Goal: Information Seeking & Learning: Find specific fact

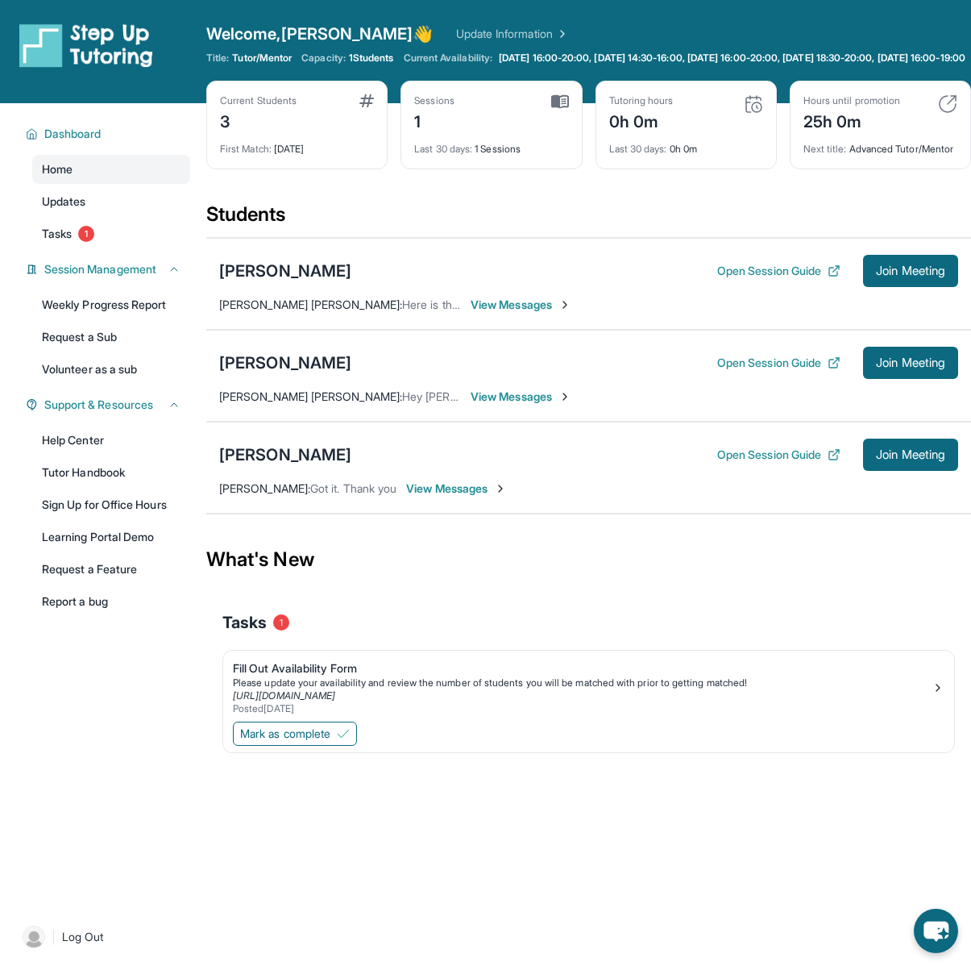
click at [554, 109] on img at bounding box center [560, 101] width 18 height 15
click at [494, 156] on div "Last 30 days : 1 Sessions" at bounding box center [491, 144] width 154 height 23
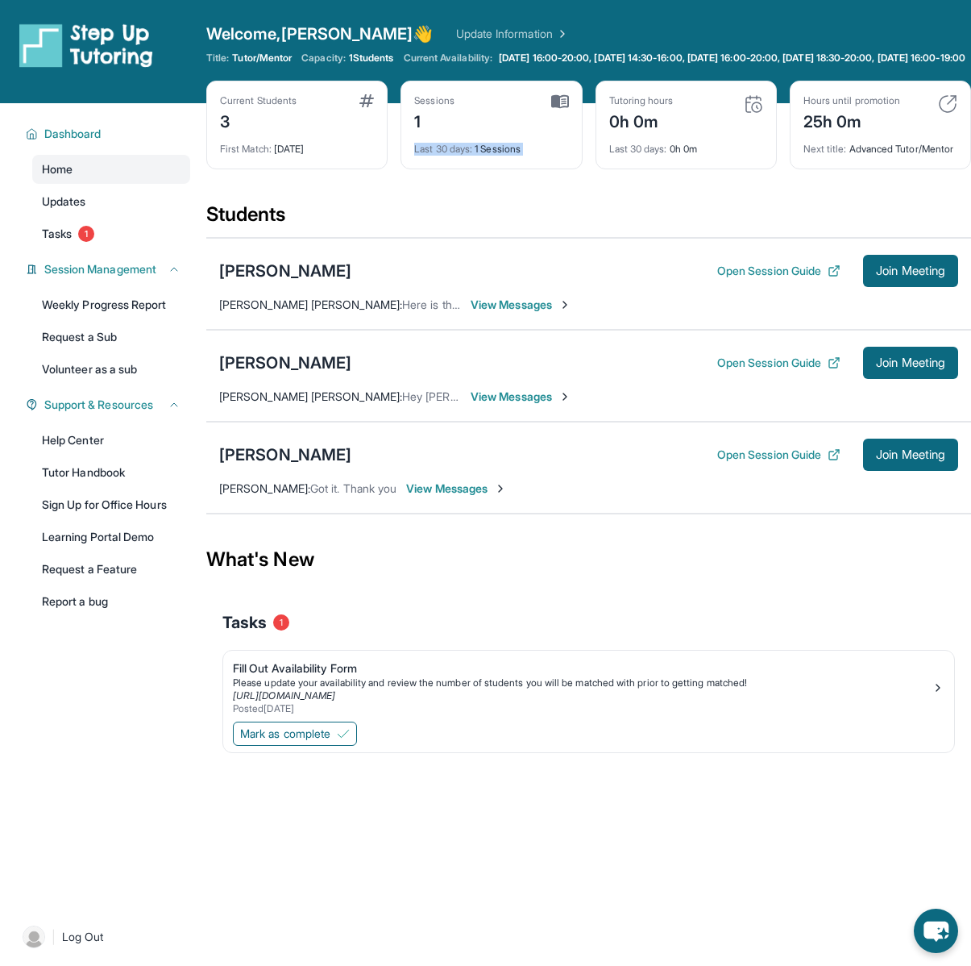
click at [494, 156] on div "Last 30 days : 1 Sessions" at bounding box center [491, 144] width 154 height 23
click at [340, 282] on div "[PERSON_NAME]" at bounding box center [285, 271] width 132 height 23
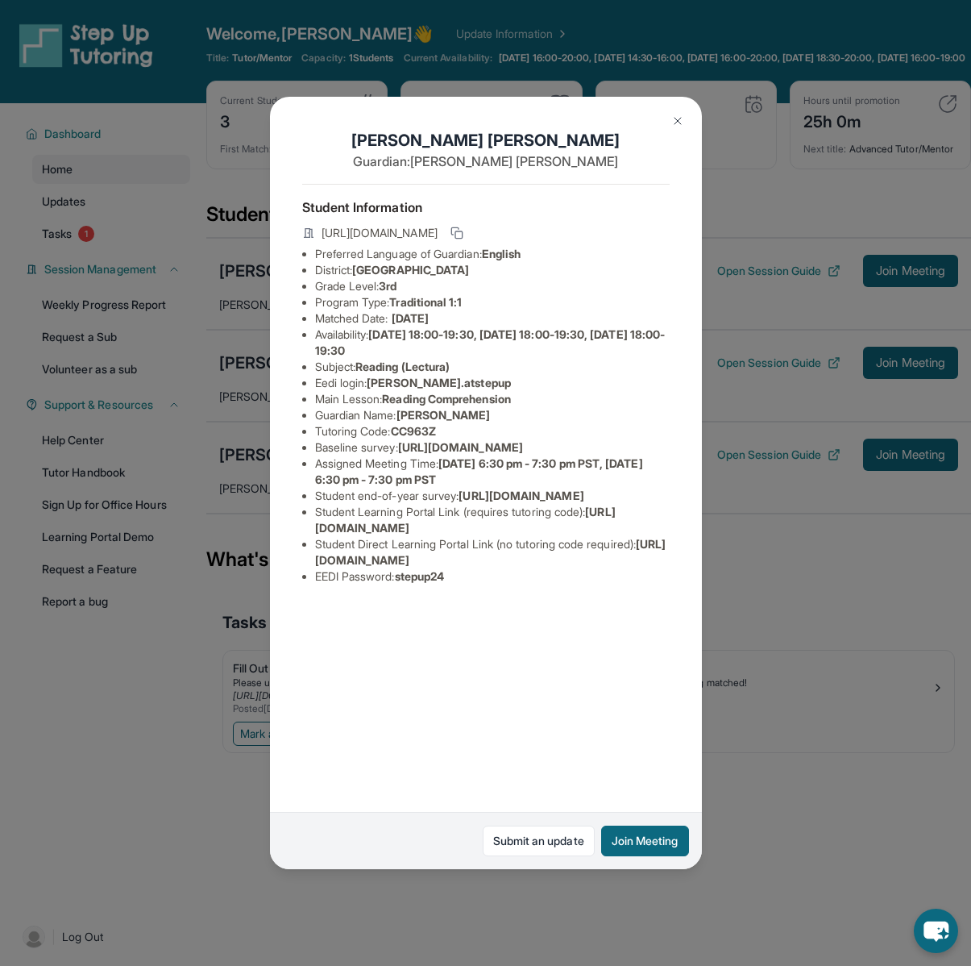
click at [676, 123] on img at bounding box center [678, 120] width 13 height 13
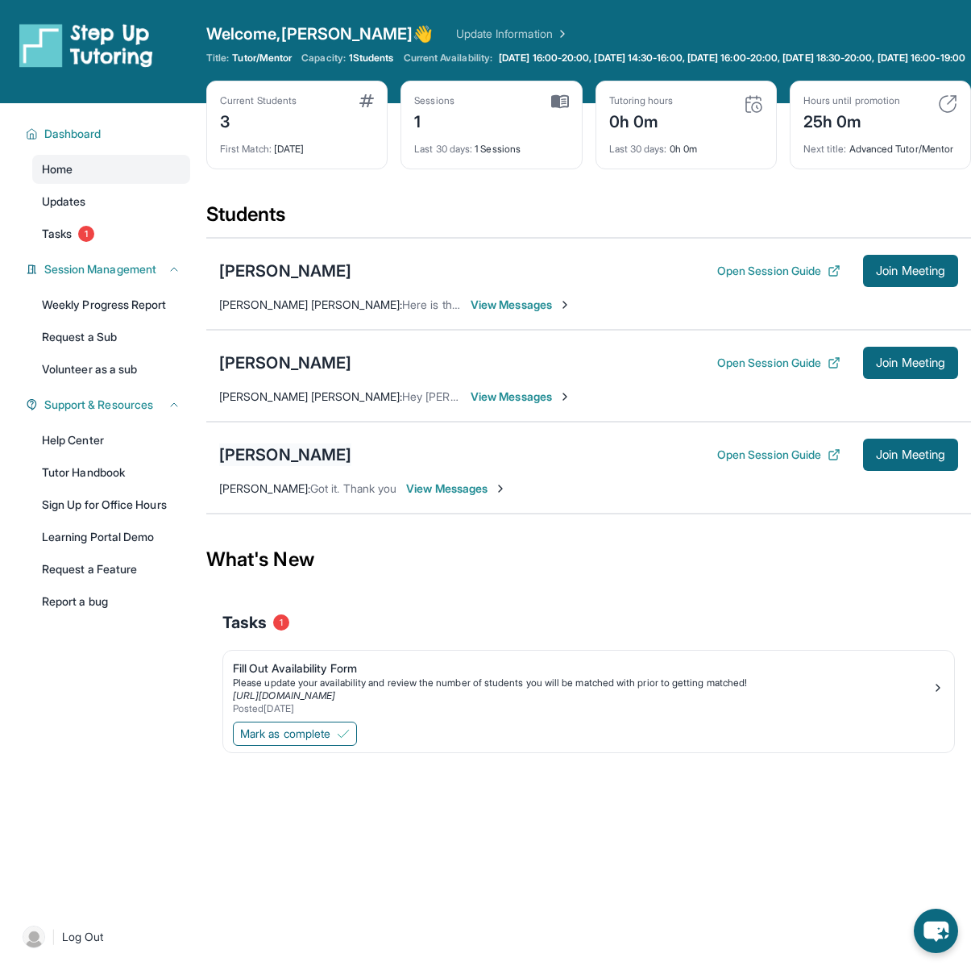
click at [251, 466] on div "[PERSON_NAME]" at bounding box center [285, 454] width 132 height 23
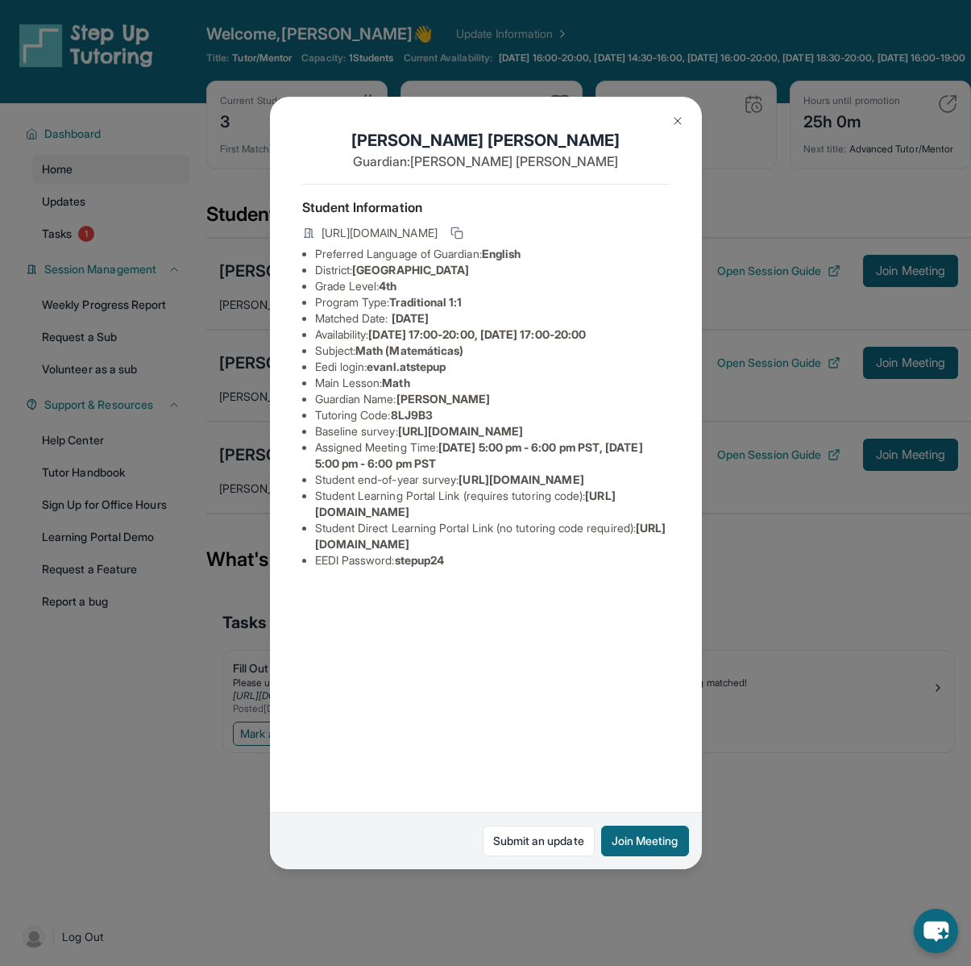
click at [408, 368] on span "evanl.atstepup" at bounding box center [406, 367] width 79 height 14
click at [392, 366] on span "evanl.atstepup" at bounding box center [406, 367] width 79 height 14
click at [422, 567] on span "stepup24" at bounding box center [420, 560] width 50 height 14
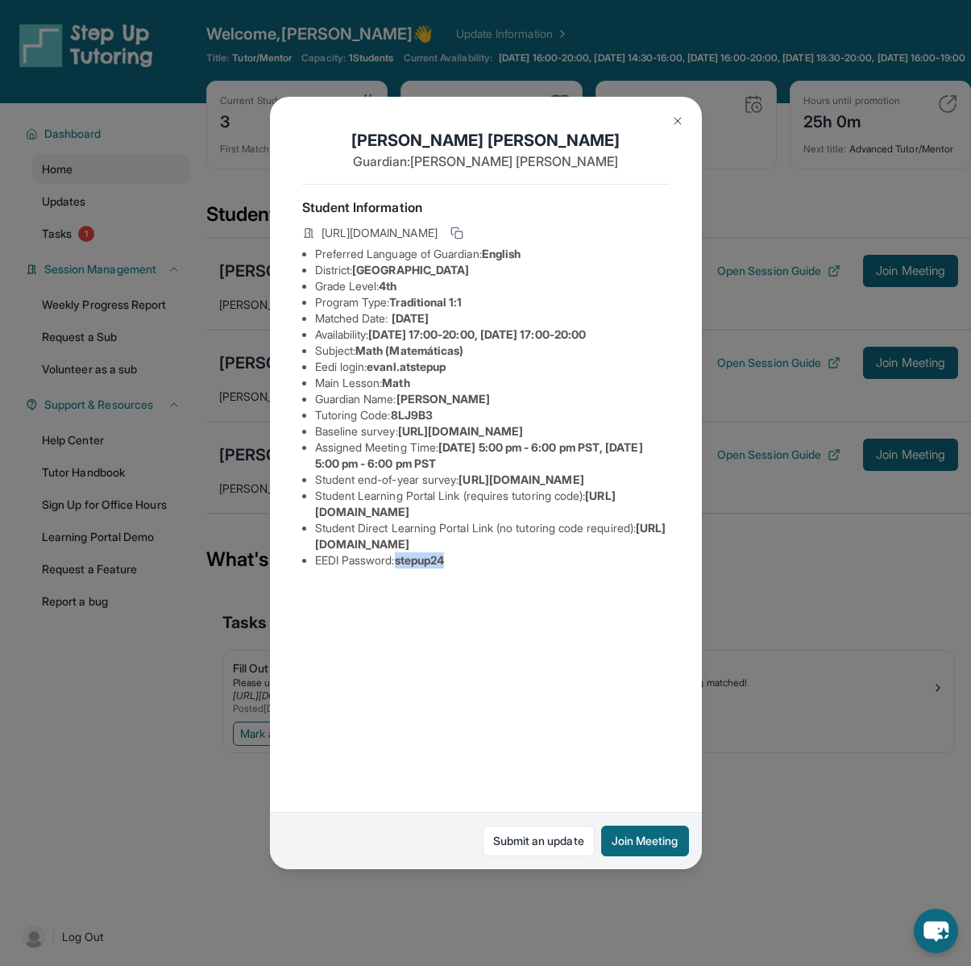
click at [422, 567] on span "stepup24" at bounding box center [420, 560] width 50 height 14
click at [671, 127] on button at bounding box center [678, 121] width 32 height 32
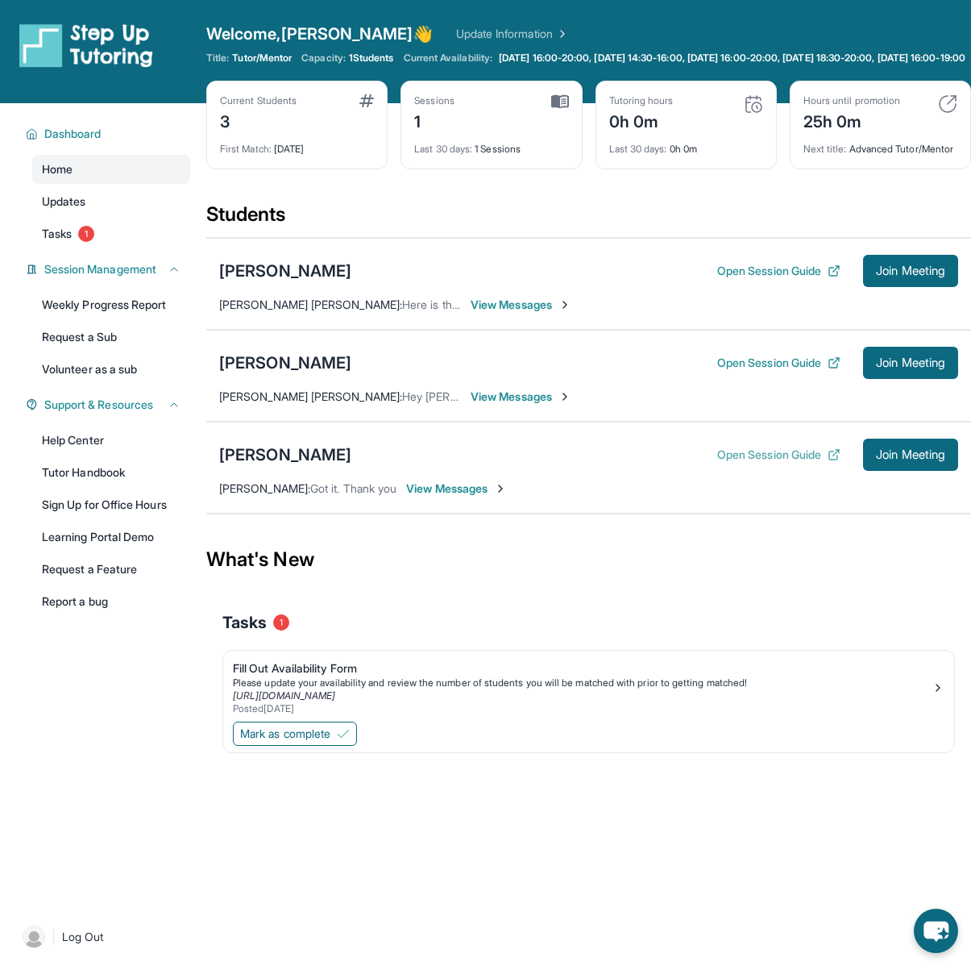
click at [752, 463] on button "Open Session Guide" at bounding box center [778, 455] width 123 height 16
